Goal: Understand process/instructions: Learn how to perform a task or action

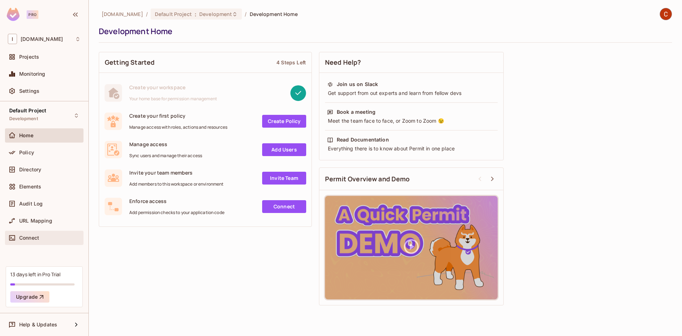
click at [33, 238] on span "Connect" at bounding box center [29, 238] width 20 height 6
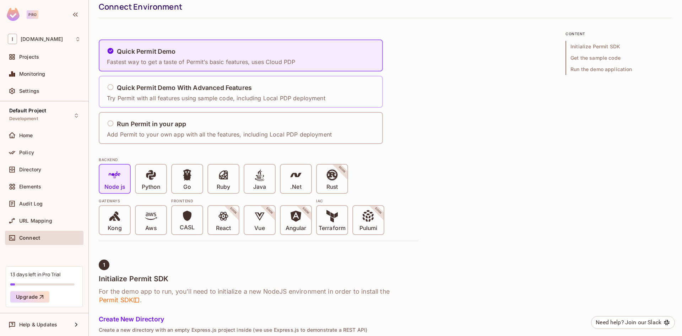
scroll to position [36, 0]
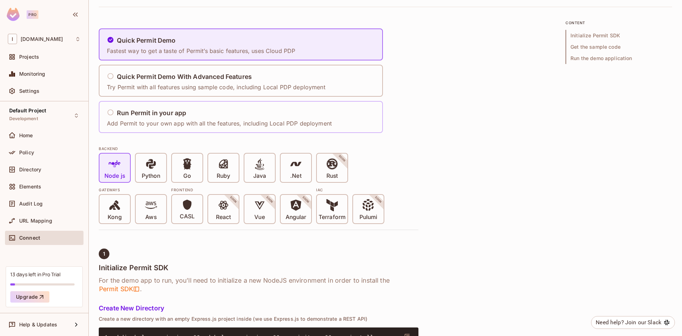
click at [157, 113] on h5 "Run Permit in your app" at bounding box center [151, 112] width 69 height 7
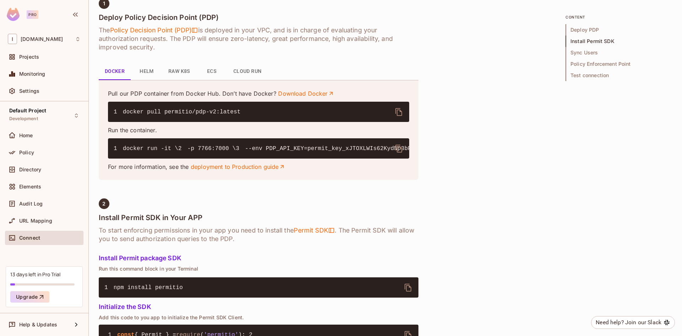
scroll to position [259, 0]
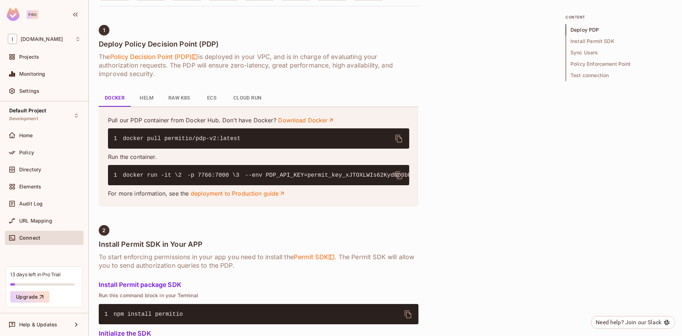
drag, startPoint x: 201, startPoint y: 209, endPoint x: 109, endPoint y: 137, distance: 116.9
click at [109, 137] on div "Pull our PDP container from Docker Hub. Don’t have Docker? Download Docker 1 do…" at bounding box center [258, 156] width 301 height 81
click at [224, 139] on span "docker pull permitio/pdp-v2:latest" at bounding box center [182, 138] width 118 height 6
drag, startPoint x: 238, startPoint y: 138, endPoint x: 120, endPoint y: 137, distance: 117.9
click at [120, 137] on pre "1 docker pull permitio/pdp-v2:latest" at bounding box center [258, 138] width 301 height 20
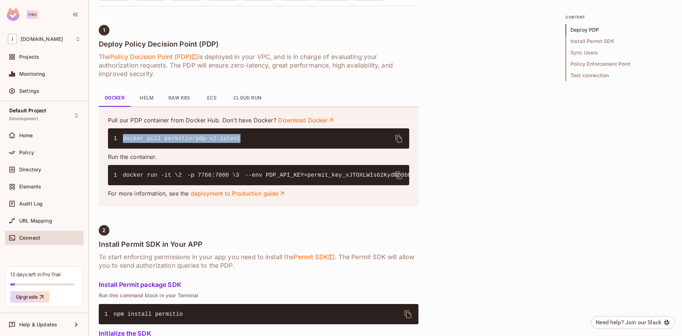
copy span "docker pull permitio/pdp-v2:latest"
